Goal: Information Seeking & Learning: Understand process/instructions

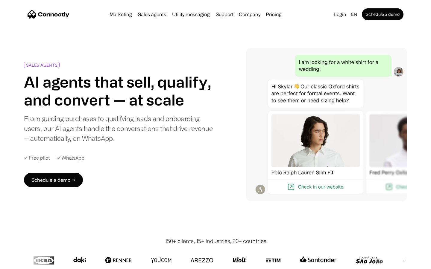
scroll to position [1665, 0]
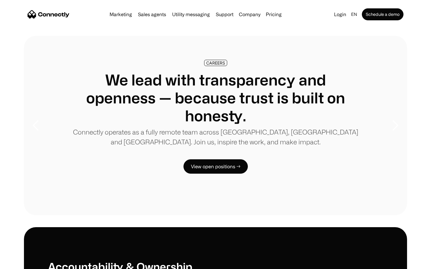
scroll to position [1826, 0]
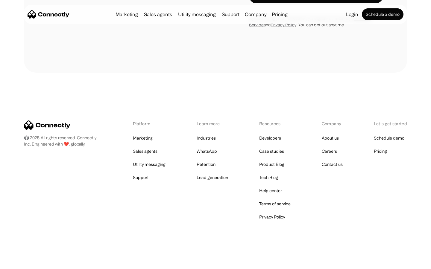
scroll to position [551, 0]
